Goal: Information Seeking & Learning: Understand process/instructions

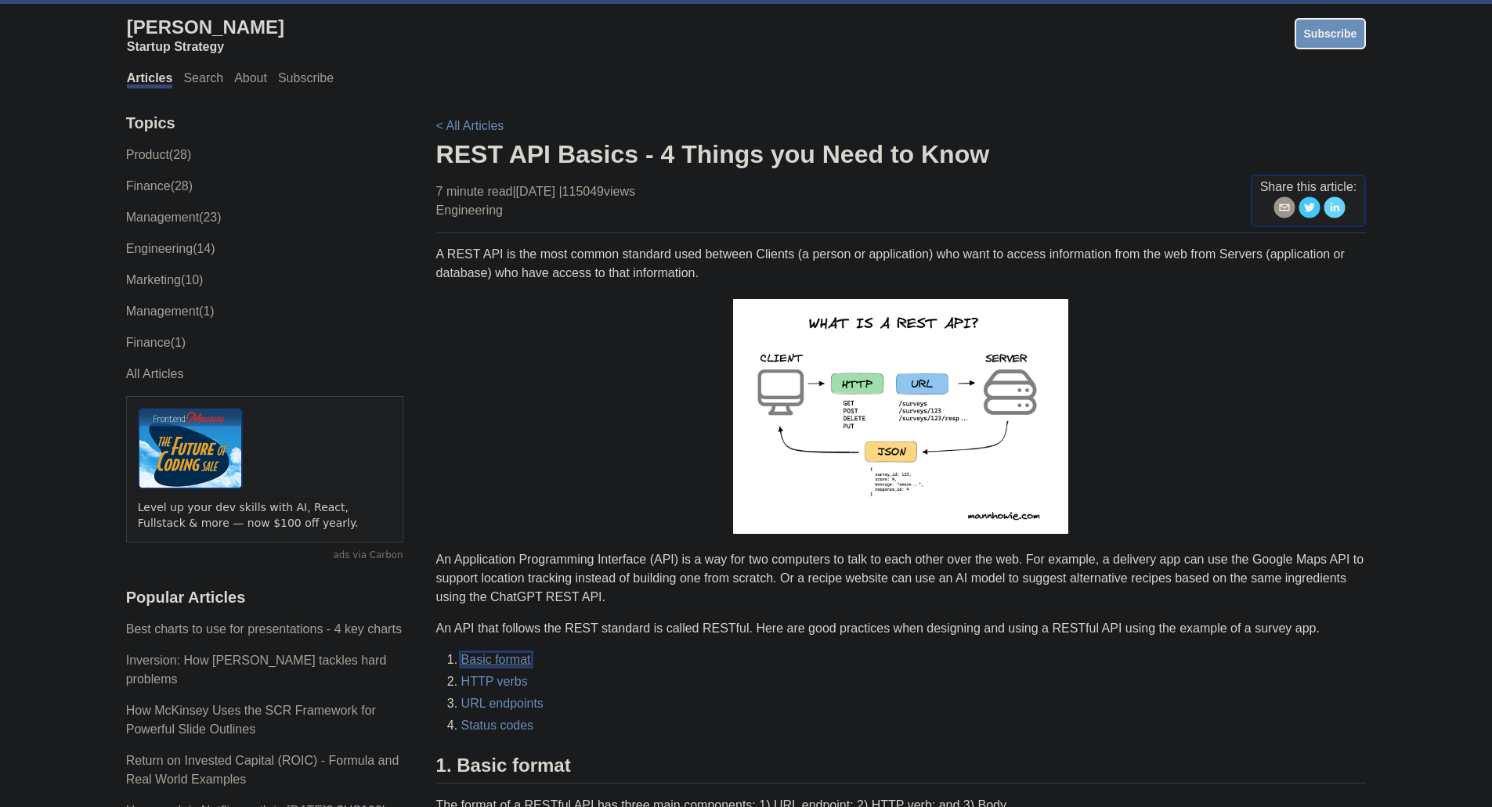
click at [503, 659] on link "Basic format" at bounding box center [496, 659] width 70 height 13
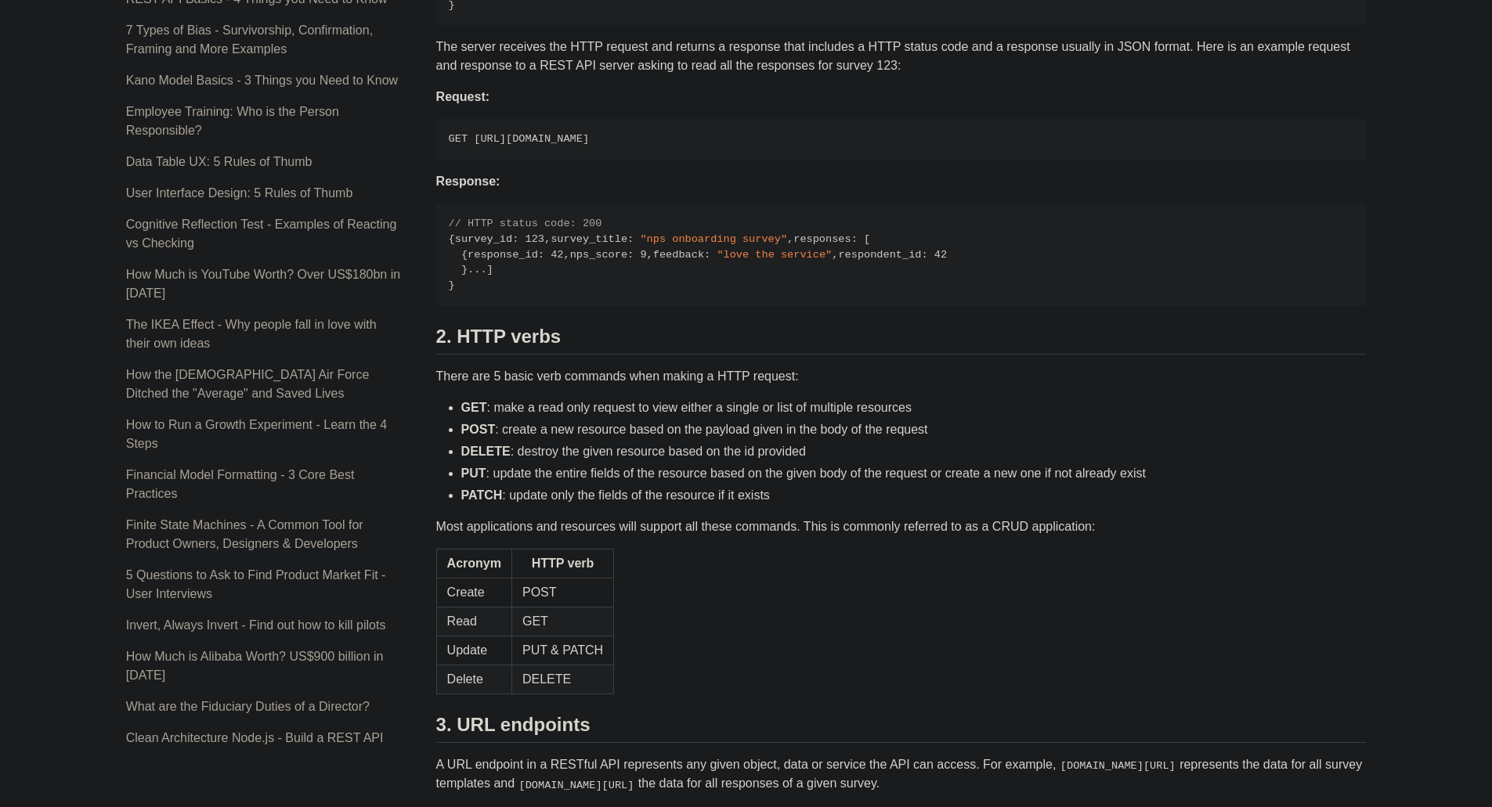
scroll to position [1066, 0]
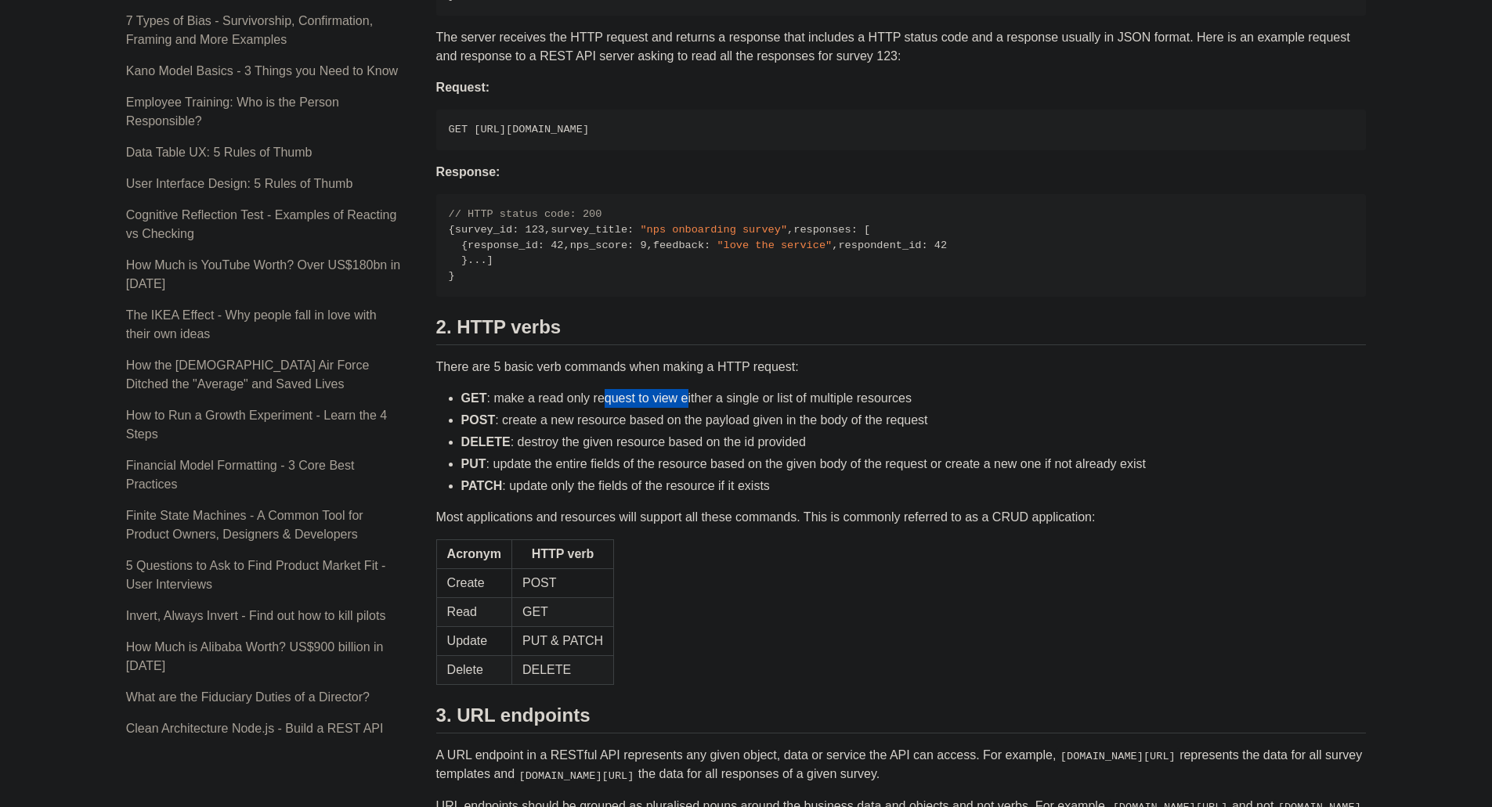
drag, startPoint x: 607, startPoint y: 644, endPoint x: 683, endPoint y: 649, distance: 76.2
click at [683, 408] on li "GET : make a read only request to view either a single or list of multiple reso…" at bounding box center [913, 398] width 905 height 19
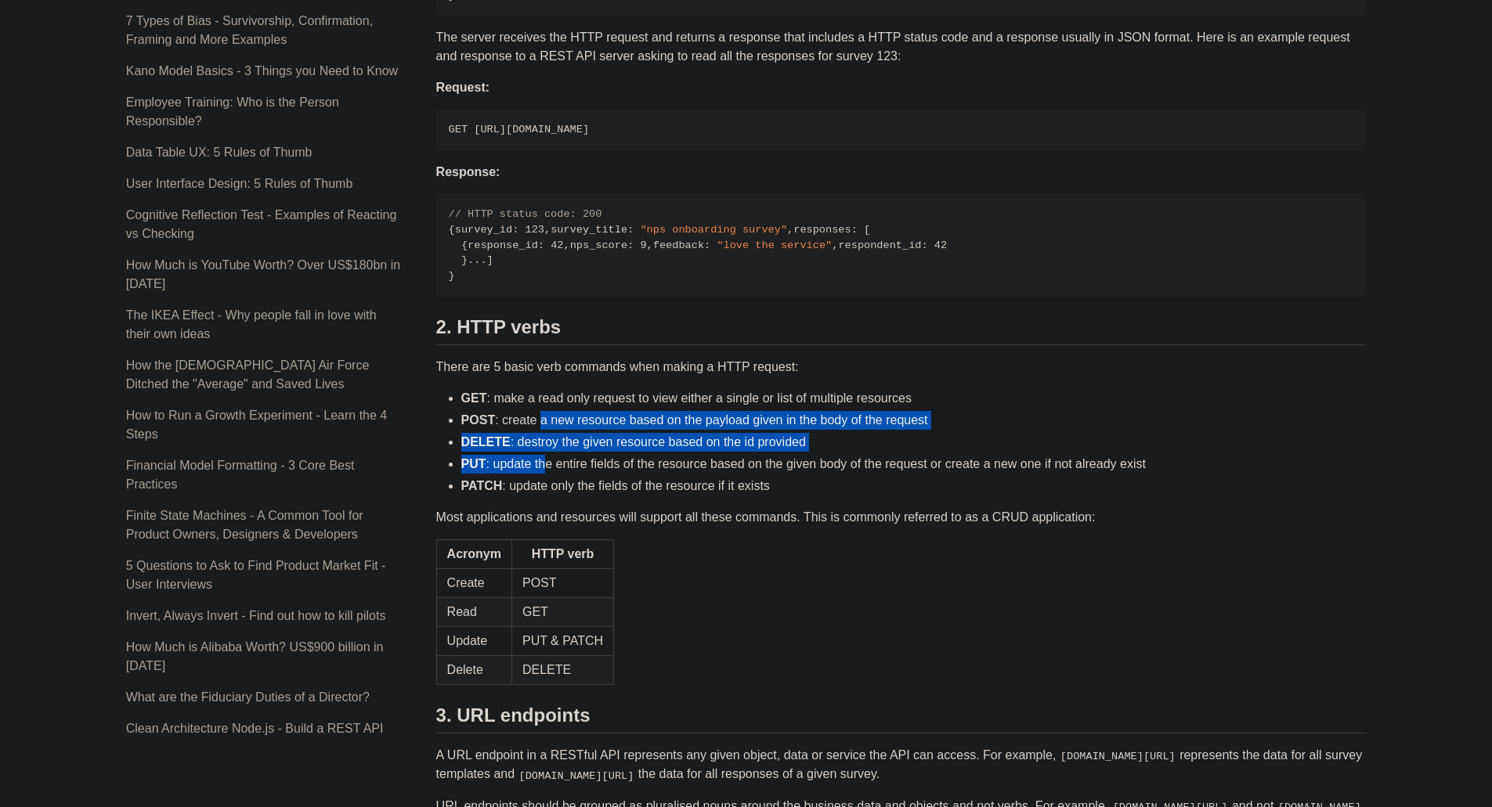
drag, startPoint x: 539, startPoint y: 668, endPoint x: 541, endPoint y: 701, distance: 33.0
click at [541, 496] on ul "GET : make a read only request to view either a single or list of multiple reso…" at bounding box center [901, 442] width 930 height 107
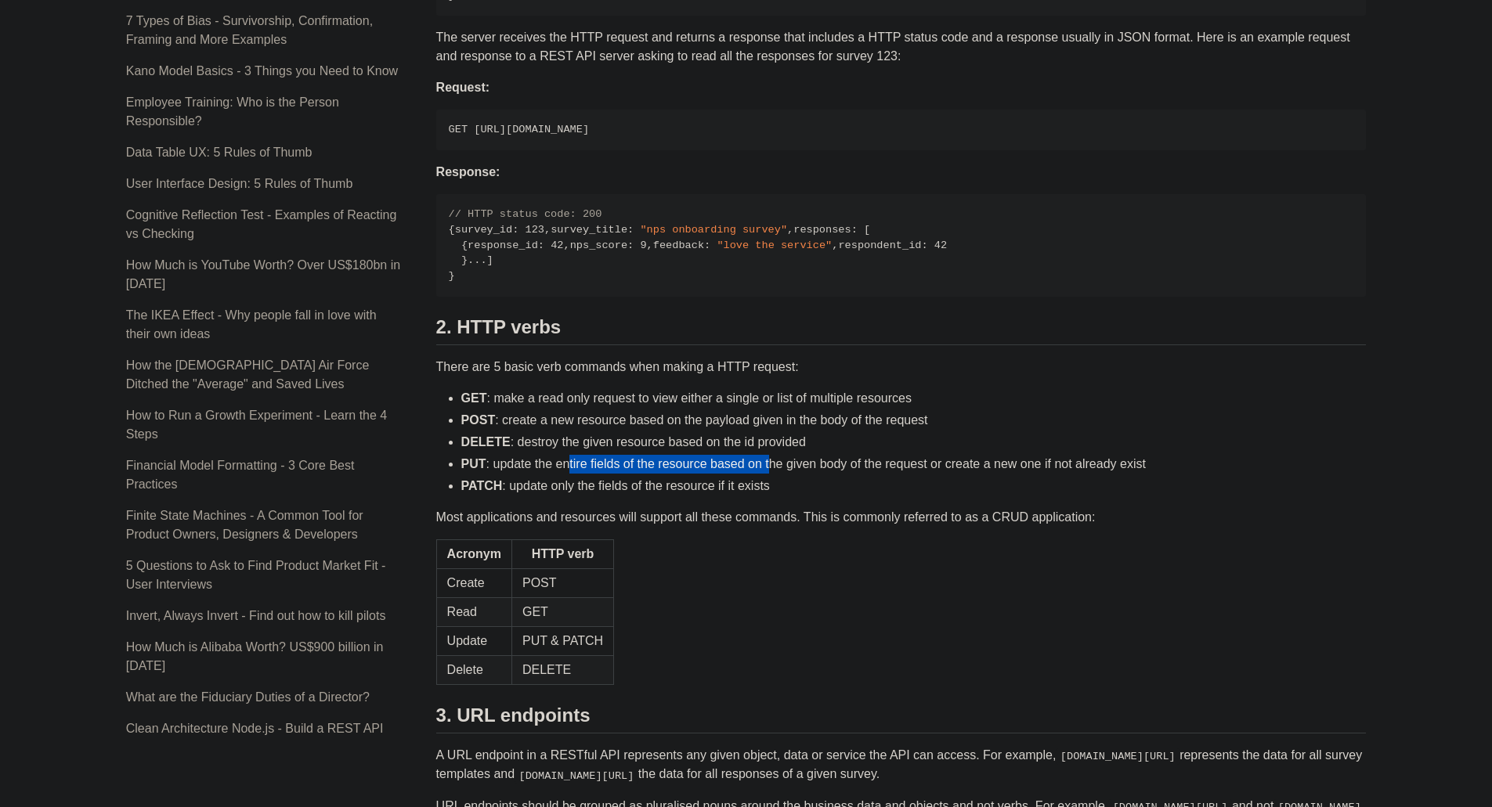
drag, startPoint x: 568, startPoint y: 706, endPoint x: 770, endPoint y: 710, distance: 202.1
click at [770, 474] on li "PUT : update the entire fields of the resource based on the given body of the r…" at bounding box center [913, 464] width 905 height 19
drag, startPoint x: 574, startPoint y: 736, endPoint x: 782, endPoint y: 738, distance: 207.5
click at [768, 496] on li "PATCH : update only the fields of the resource if it exists" at bounding box center [913, 486] width 905 height 19
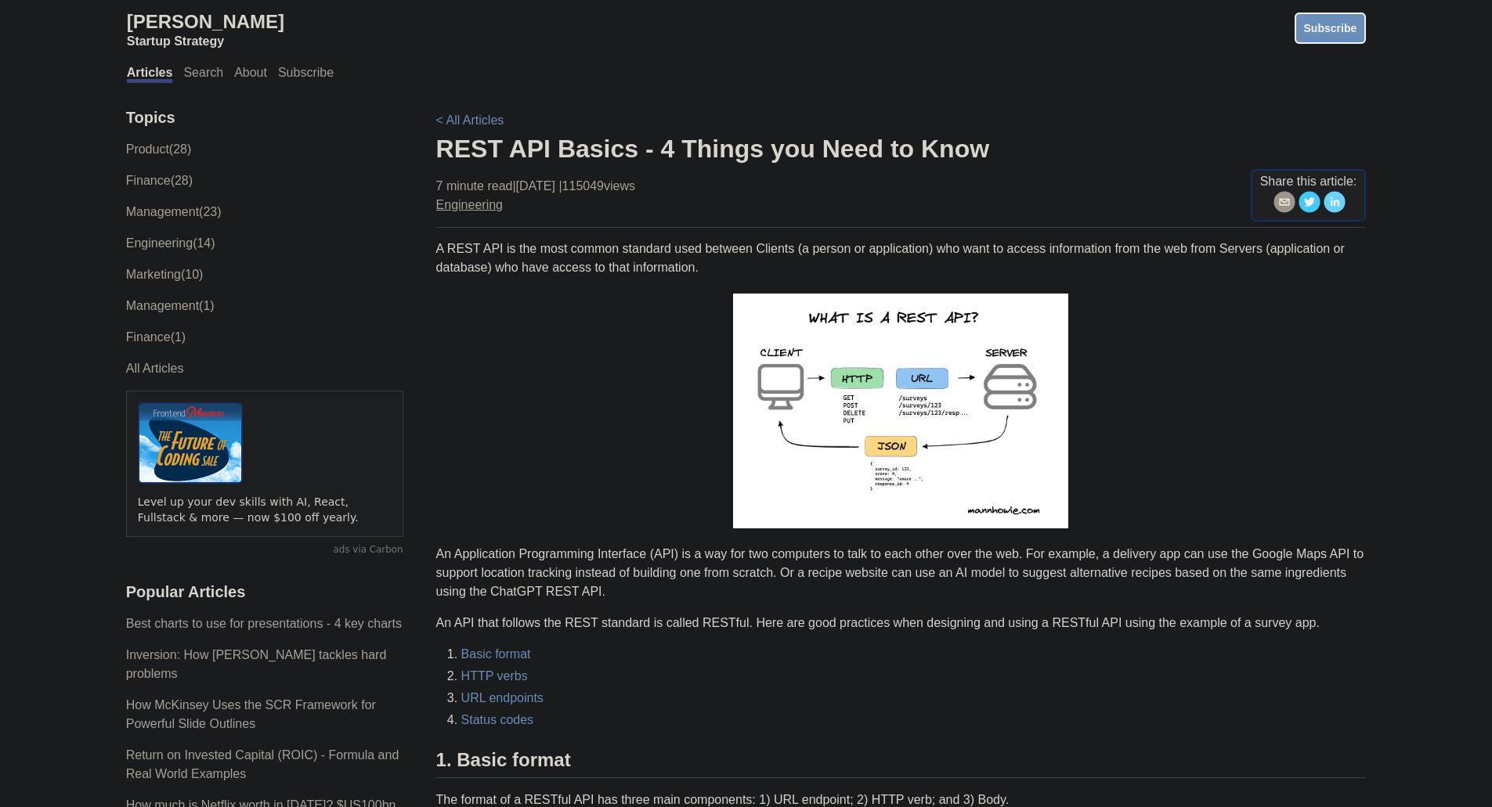
scroll to position [0, 0]
